Goal: Check status: Check status

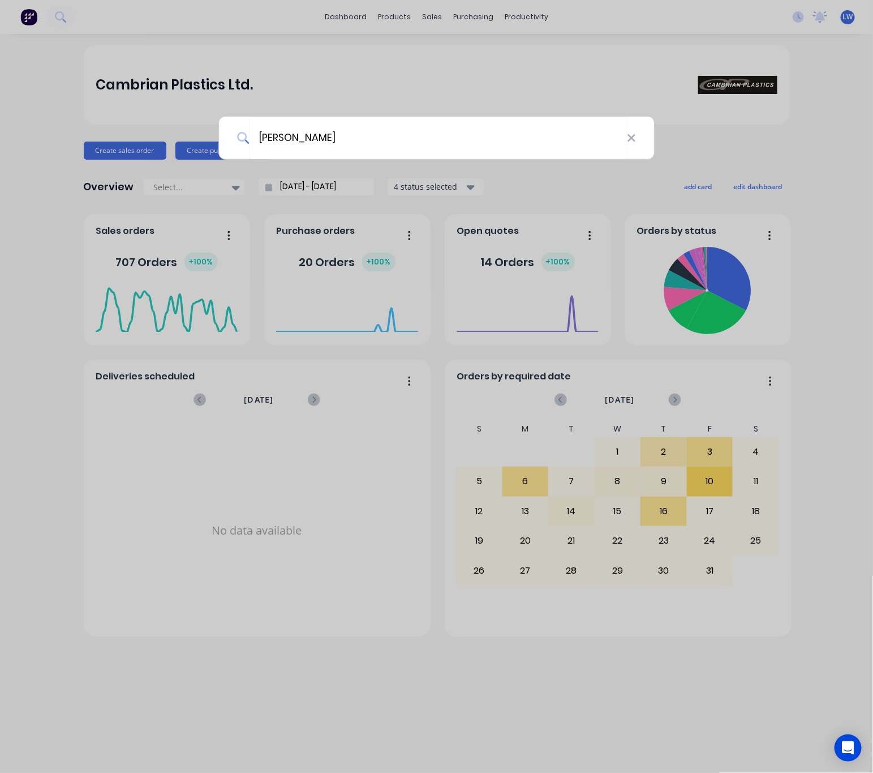
type input "[PERSON_NAME]"
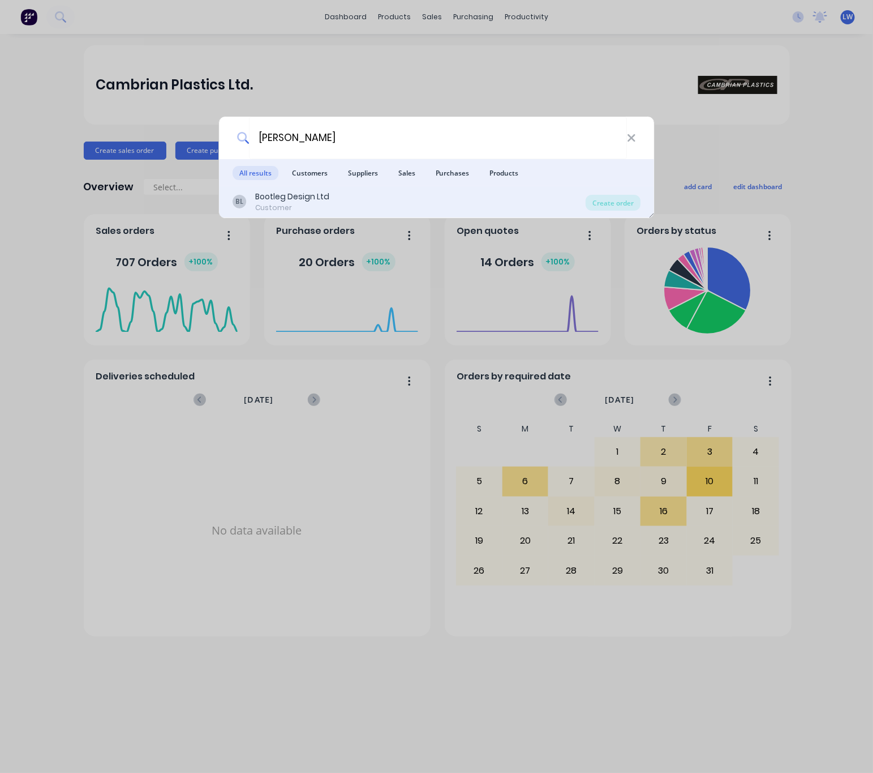
click at [378, 187] on div "BL Bootleg Design Ltd Customer Create order" at bounding box center [437, 202] width 436 height 32
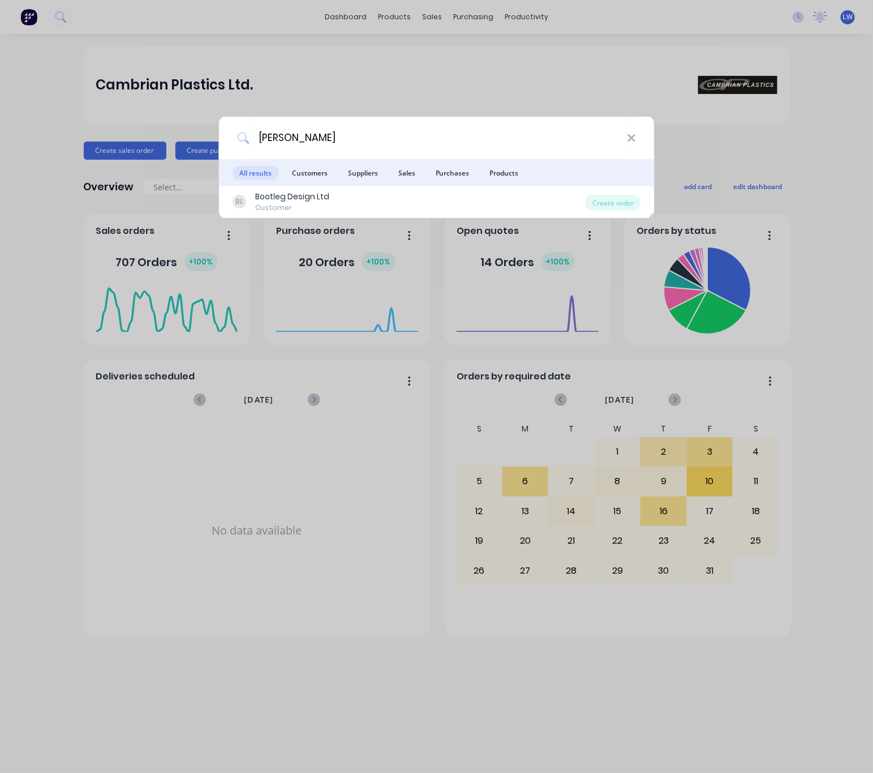
click at [630, 131] on div "carl mood" at bounding box center [437, 138] width 436 height 42
click at [632, 136] on icon at bounding box center [631, 138] width 9 height 12
drag, startPoint x: 298, startPoint y: 145, endPoint x: 247, endPoint y: 149, distance: 51.1
click at [237, 148] on div "bootleg" at bounding box center [437, 138] width 436 height 42
click at [313, 140] on input "bootleg" at bounding box center [438, 138] width 378 height 42
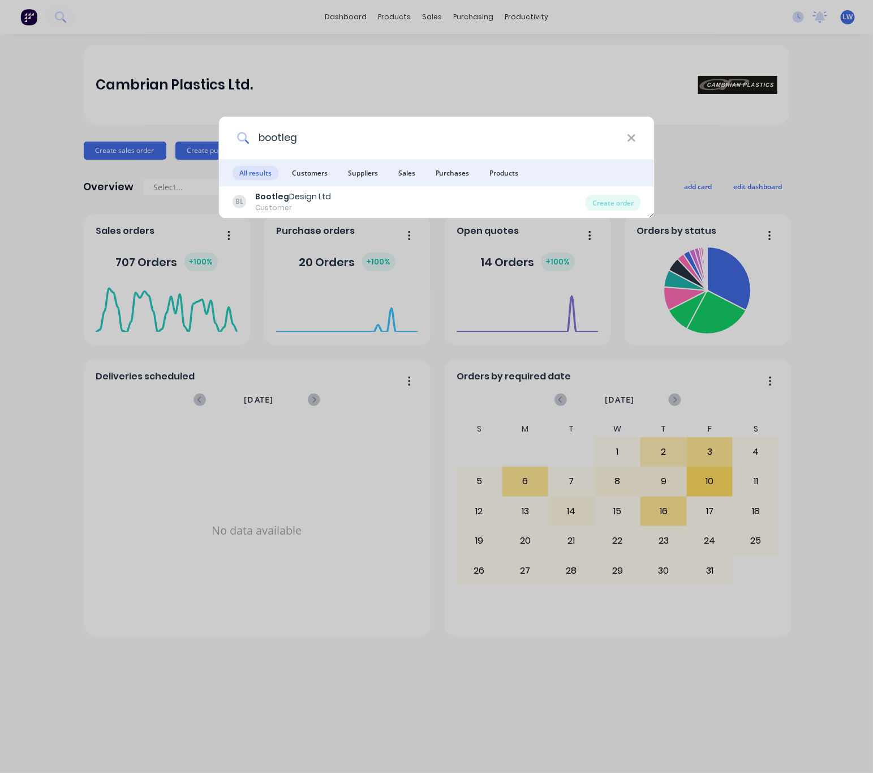
click at [299, 135] on input "bootleg" at bounding box center [438, 138] width 378 height 42
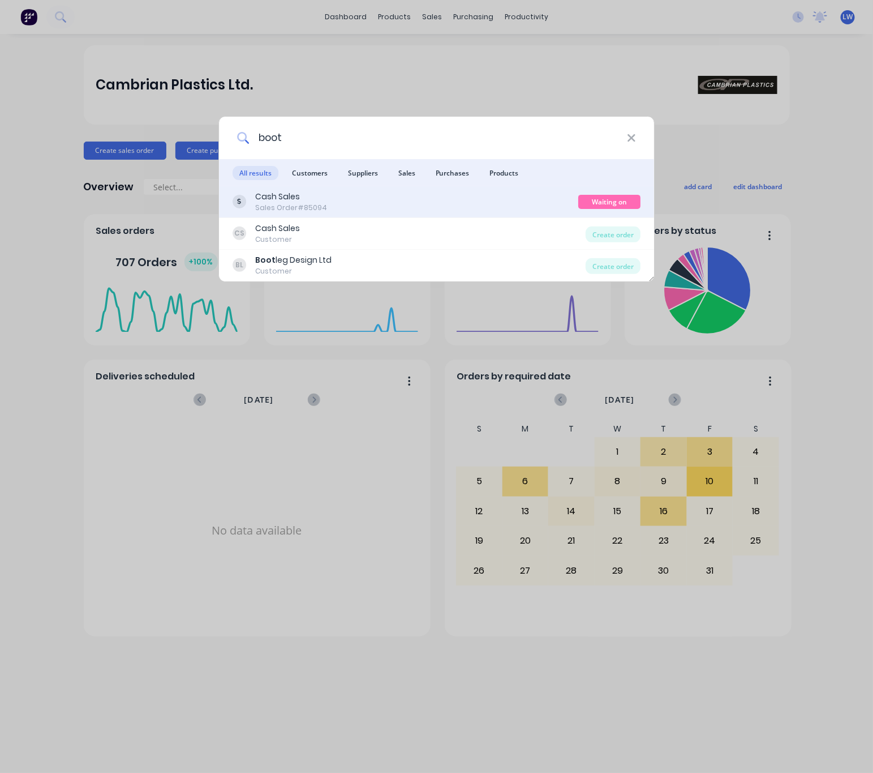
type input "boot"
click at [447, 203] on div "Cash Sales Sales Order #85094" at bounding box center [406, 202] width 346 height 22
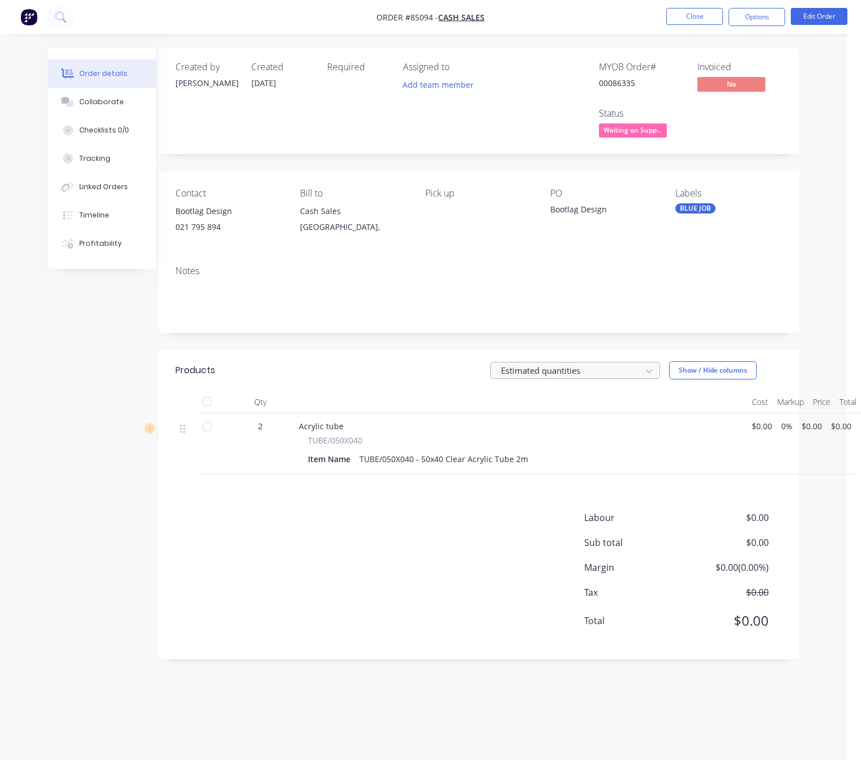
scroll to position [0, 14]
click at [418, 560] on div "Labour $0.00 Sub total $0.00 Margin $0.00 ( 0.00 %) Tax $0.00 Total $0.00" at bounding box center [478, 576] width 607 height 131
